Goal: Transaction & Acquisition: Purchase product/service

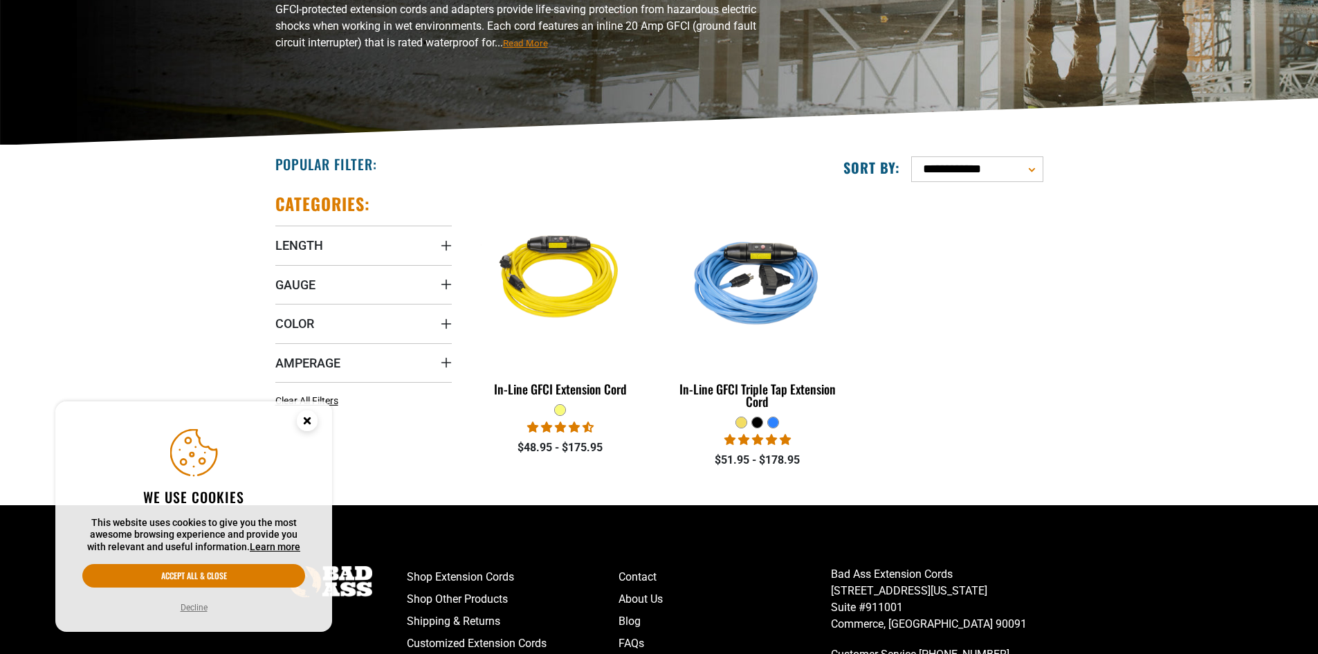
scroll to position [208, 0]
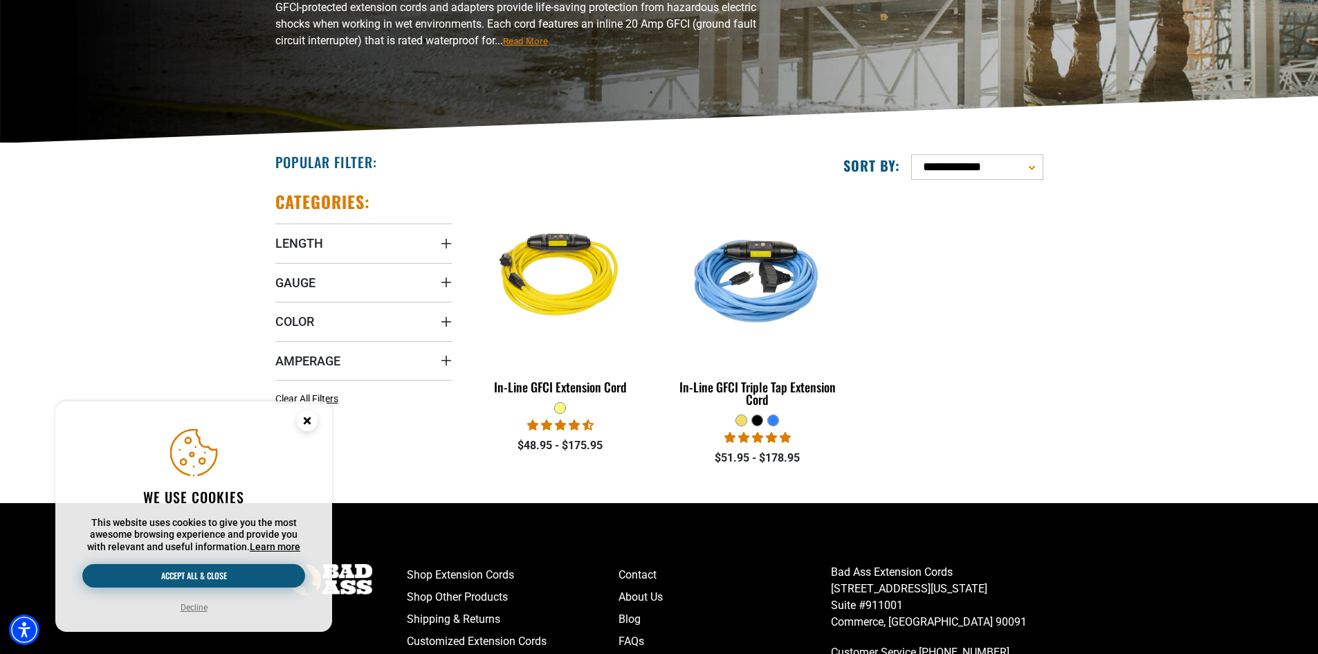
drag, startPoint x: 217, startPoint y: 578, endPoint x: 208, endPoint y: 583, distance: 10.6
click at [217, 578] on button "Accept all & close" at bounding box center [193, 576] width 223 height 24
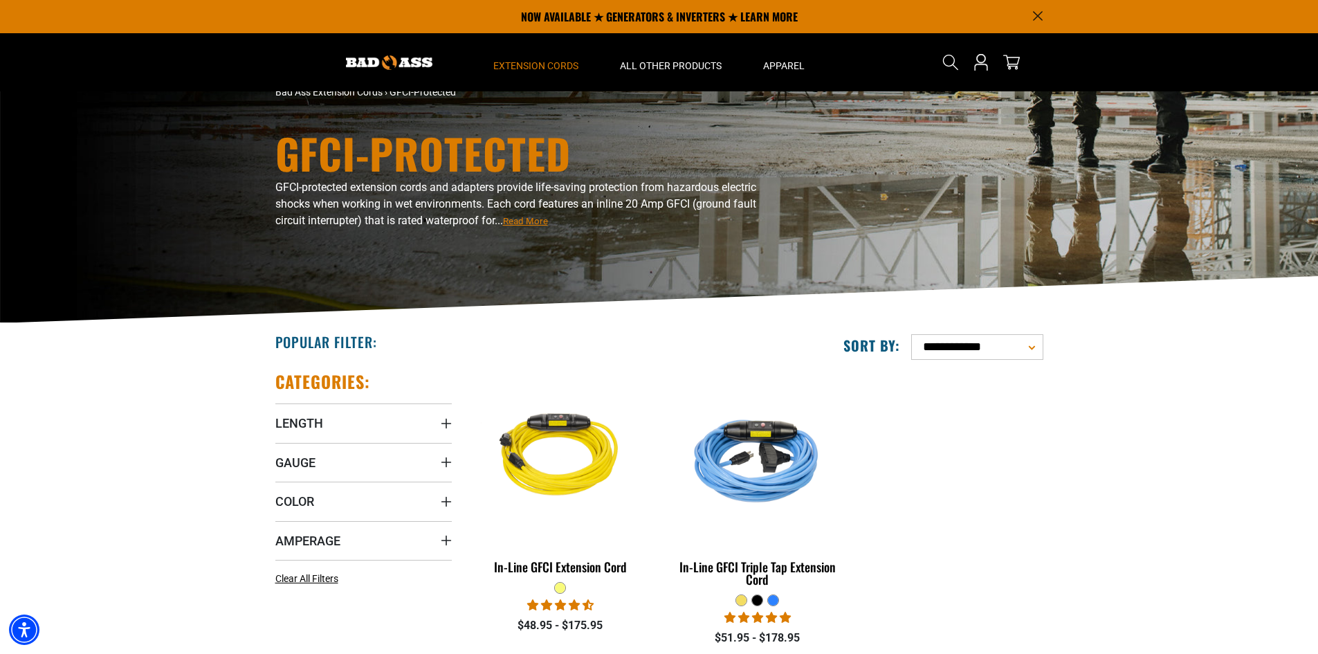
scroll to position [0, 0]
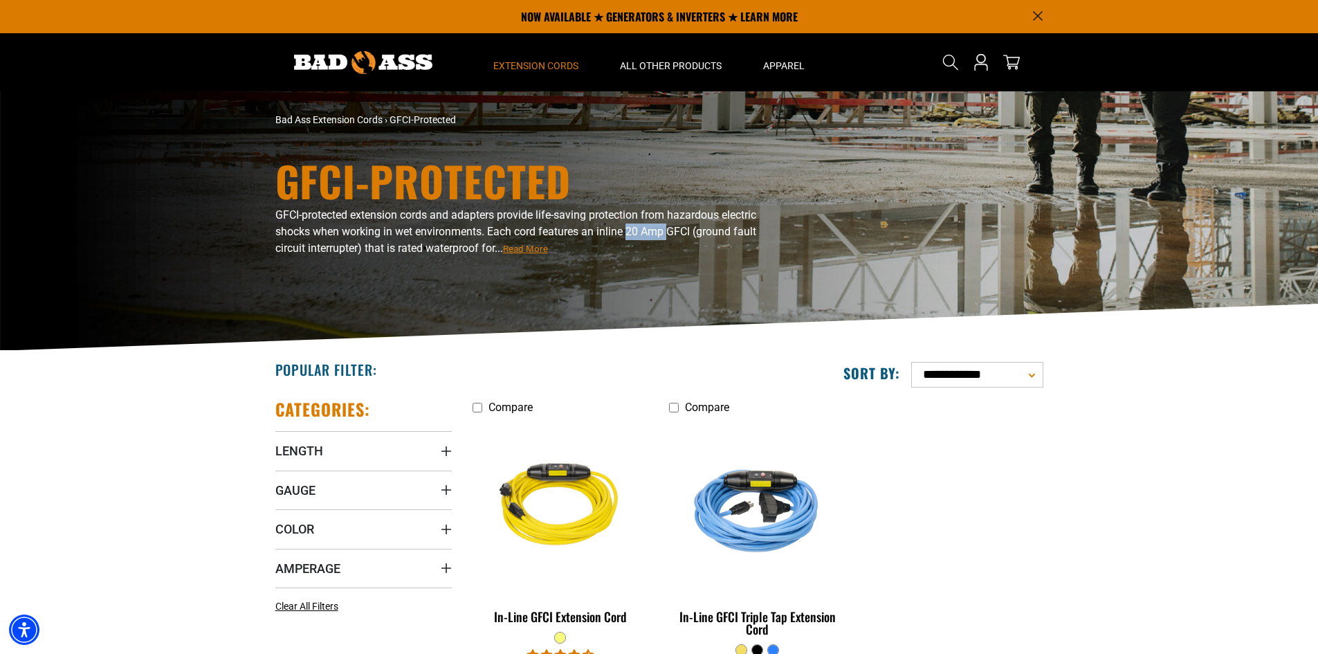
drag, startPoint x: 627, startPoint y: 230, endPoint x: 631, endPoint y: 241, distance: 11.6
click at [668, 226] on span "GFCI-protected extension cords and adapters provide life-saving protection from…" at bounding box center [515, 231] width 481 height 46
click at [540, 250] on span "Read More" at bounding box center [525, 249] width 45 height 10
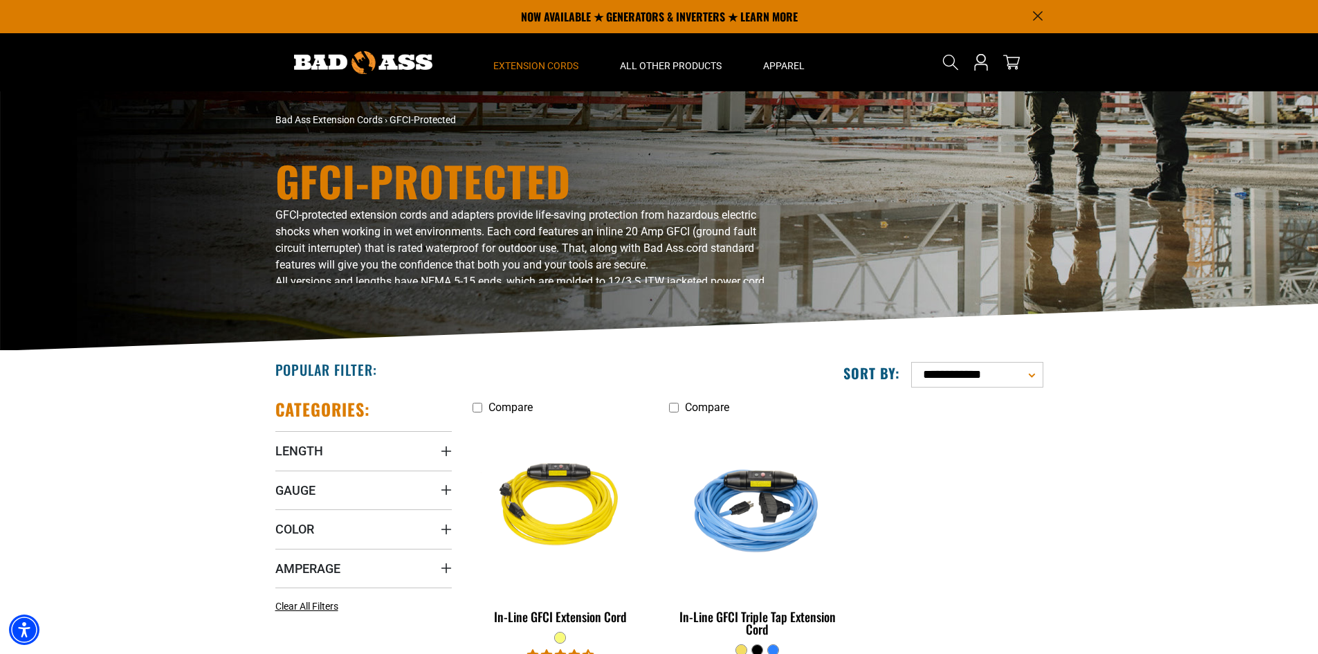
click at [1018, 484] on ul "Compare Checkbox field In-Line GFCI Extension Cord 8 reviews 4 questions $48.95…" at bounding box center [757, 553] width 591 height 311
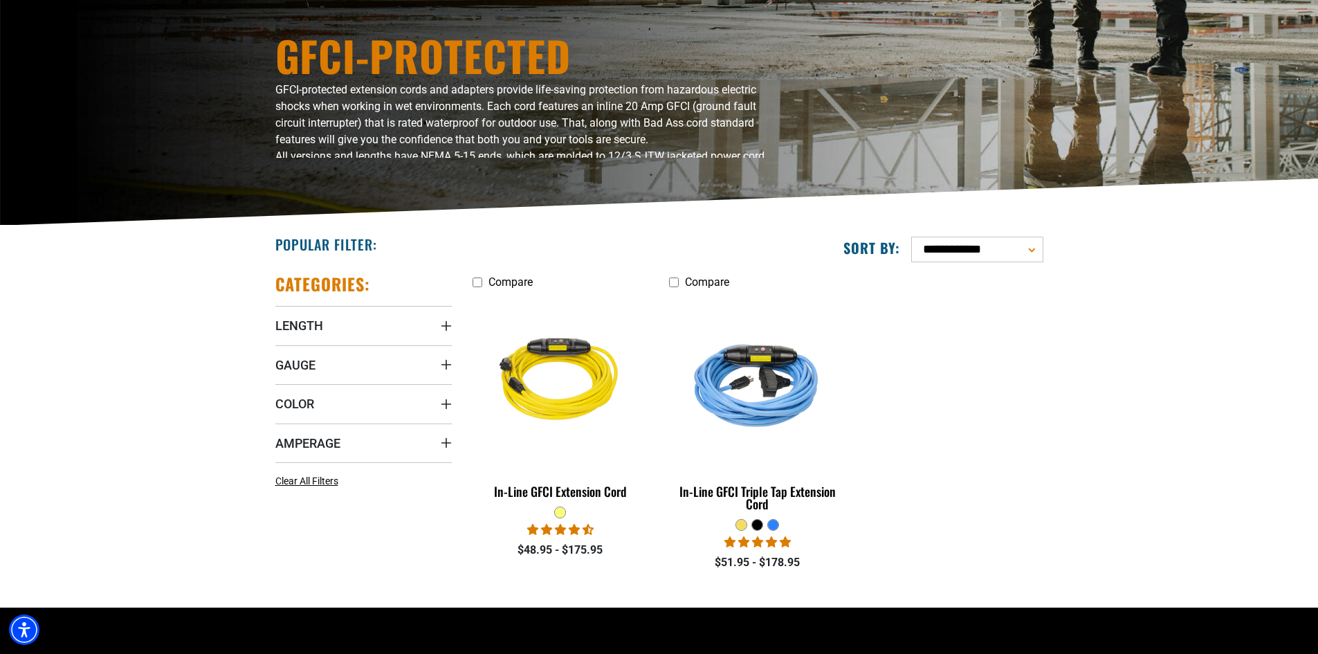
scroll to position [138, 0]
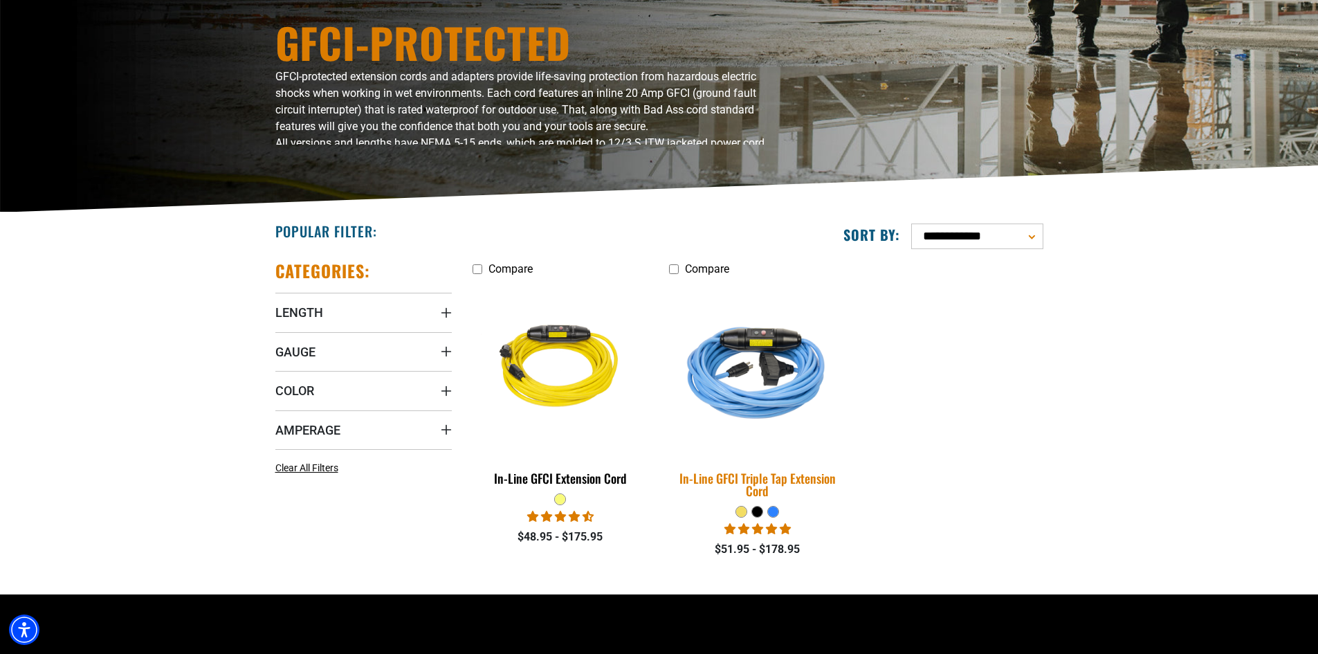
click at [762, 382] on img at bounding box center [758, 368] width 194 height 177
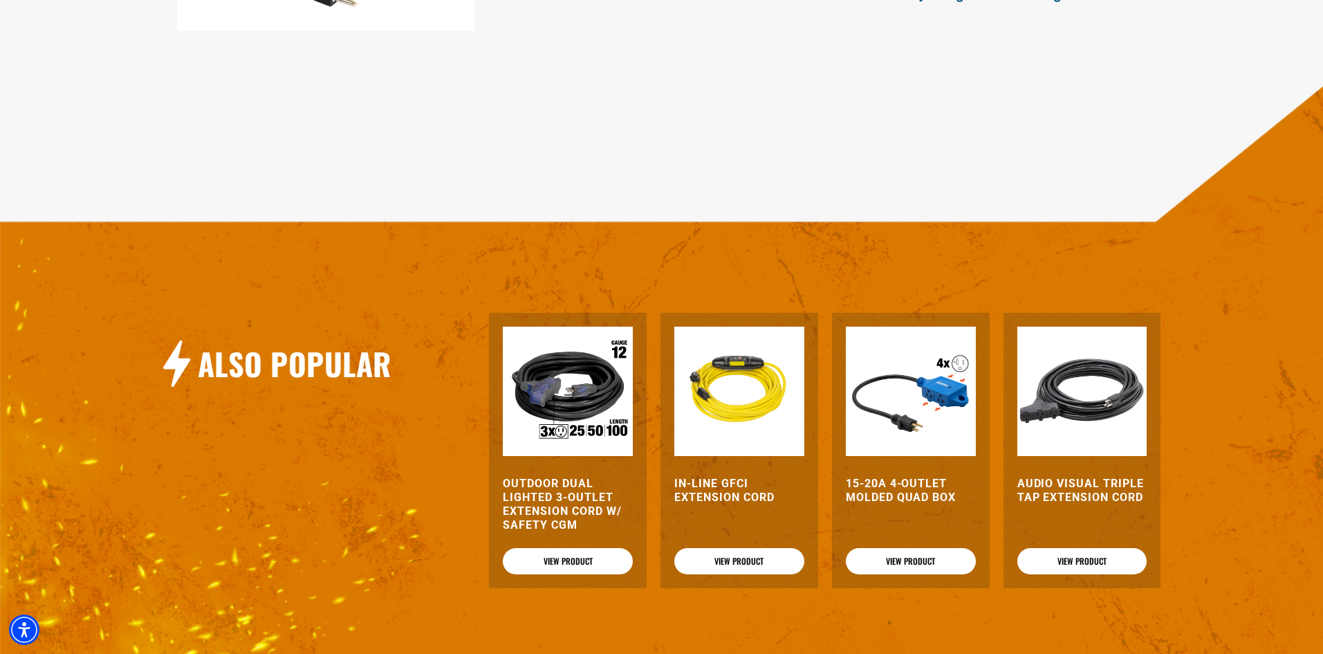
scroll to position [1522, 0]
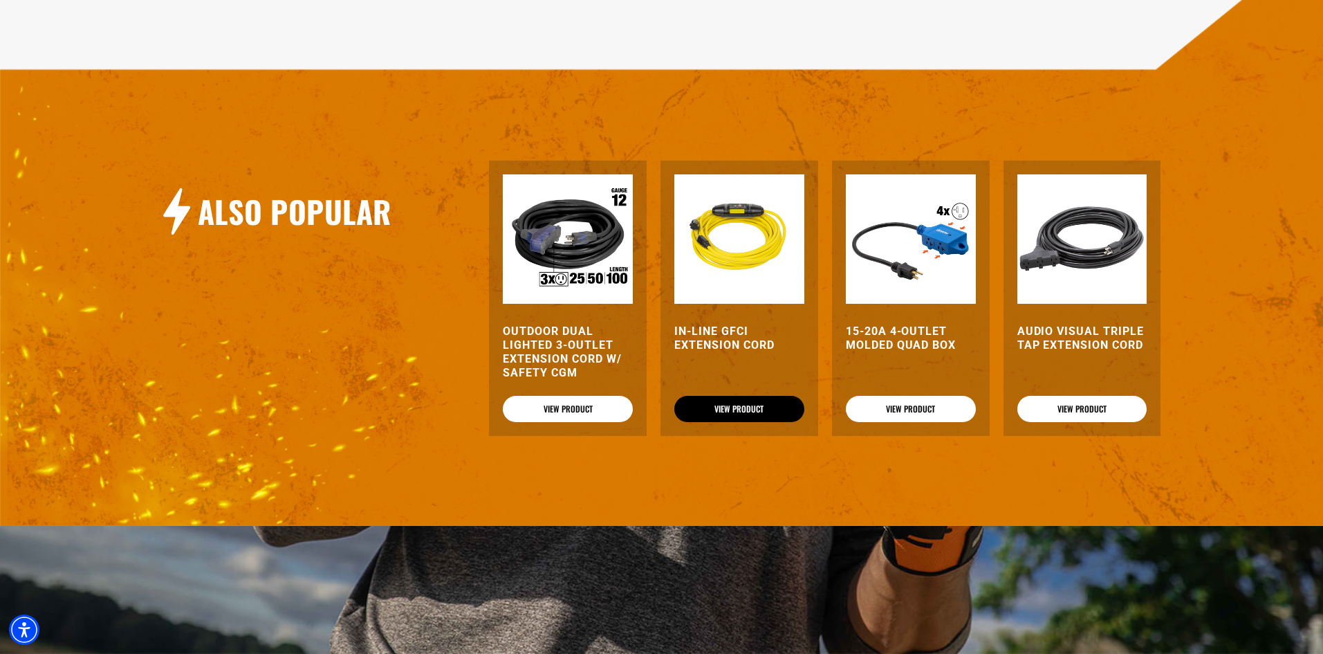
click at [745, 407] on link "View Product" at bounding box center [740, 409] width 130 height 26
